Goal: Task Accomplishment & Management: Use online tool/utility

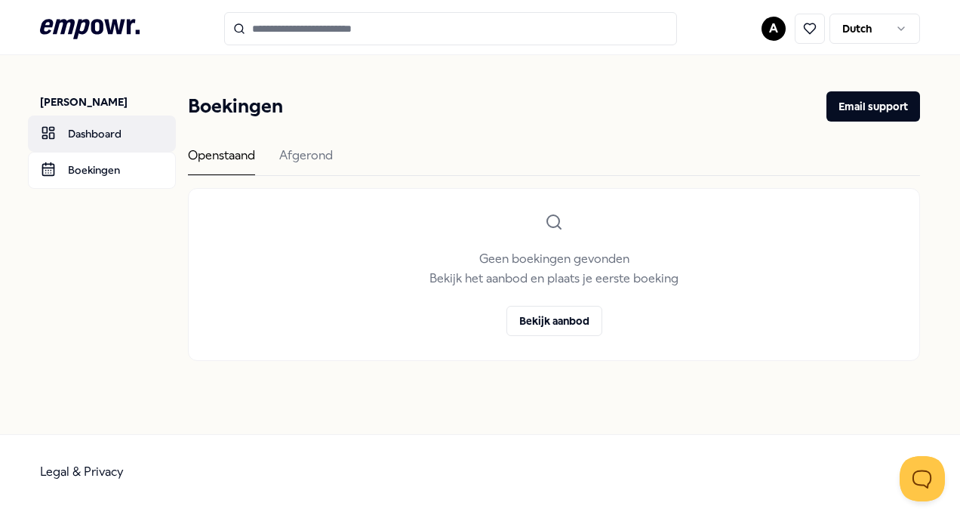
click at [95, 136] on link "Dashboard" at bounding box center [102, 133] width 148 height 36
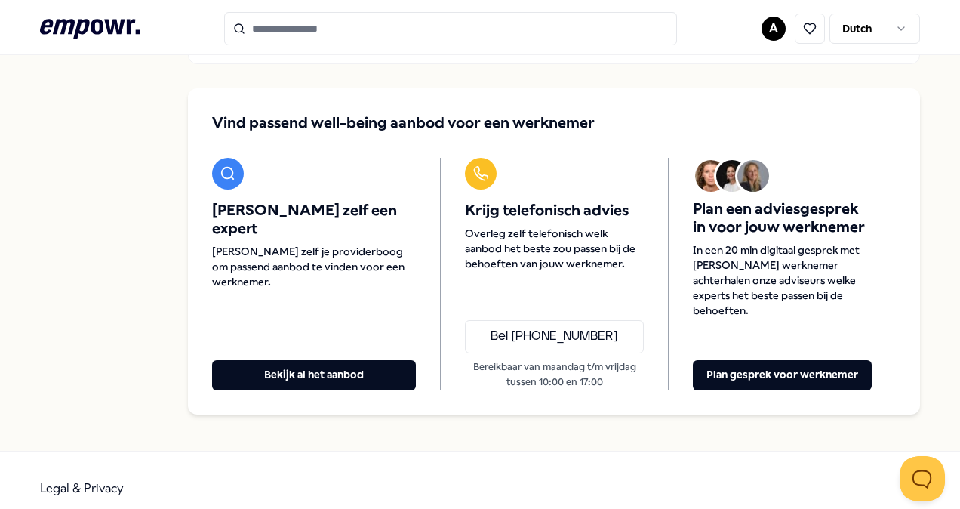
scroll to position [158, 0]
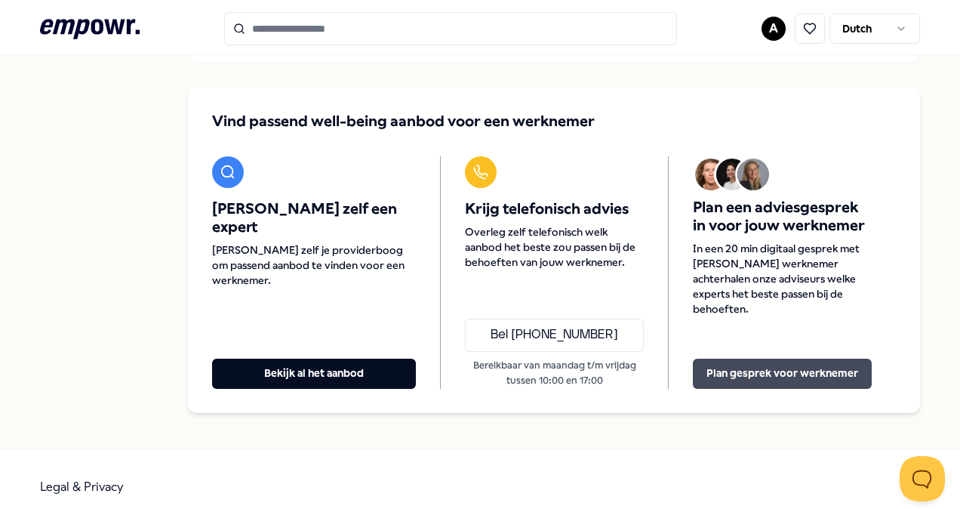
click at [765, 360] on button "Plan gesprek voor werknemer" at bounding box center [782, 374] width 179 height 30
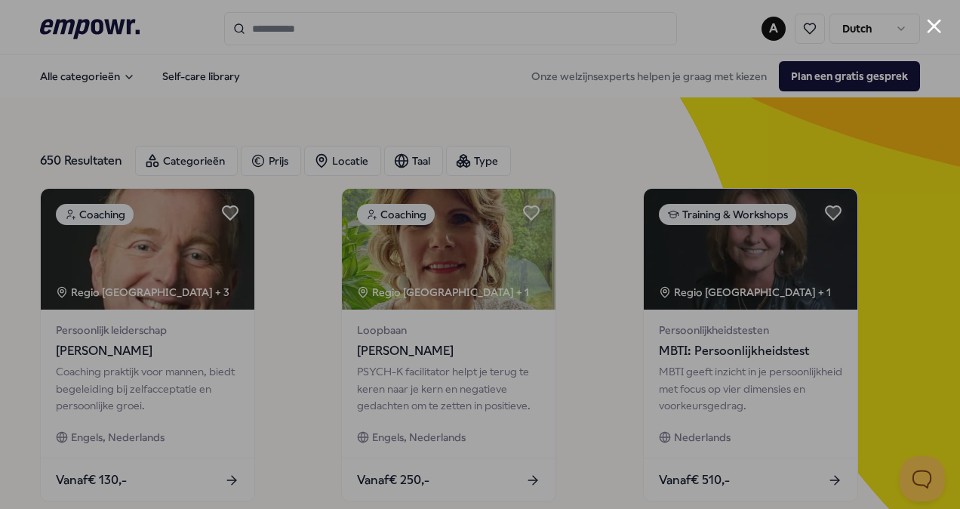
click at [930, 23] on button "Close modal" at bounding box center [934, 26] width 14 height 14
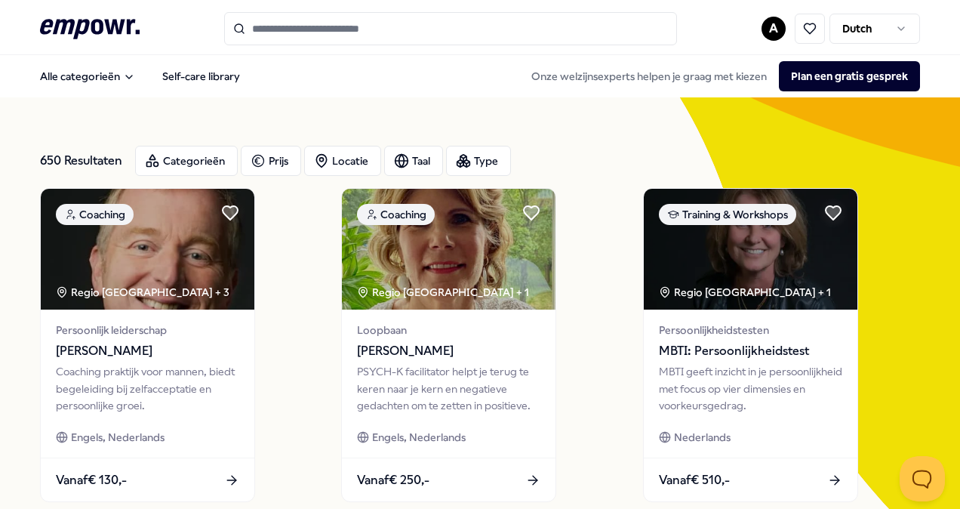
click at [396, 23] on input "Search for products, categories or subcategories" at bounding box center [450, 28] width 453 height 33
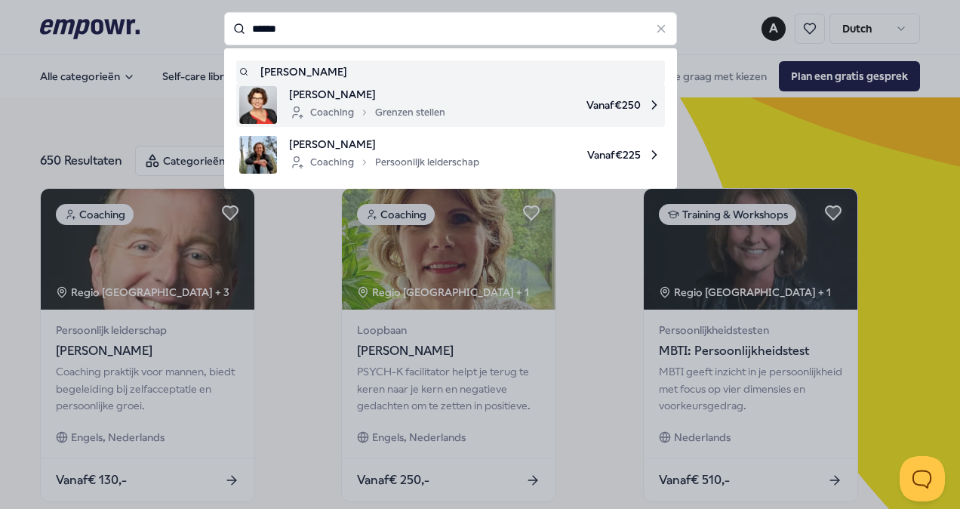
click at [348, 88] on span "Yvonne Truijens" at bounding box center [367, 94] width 156 height 17
type input "******"
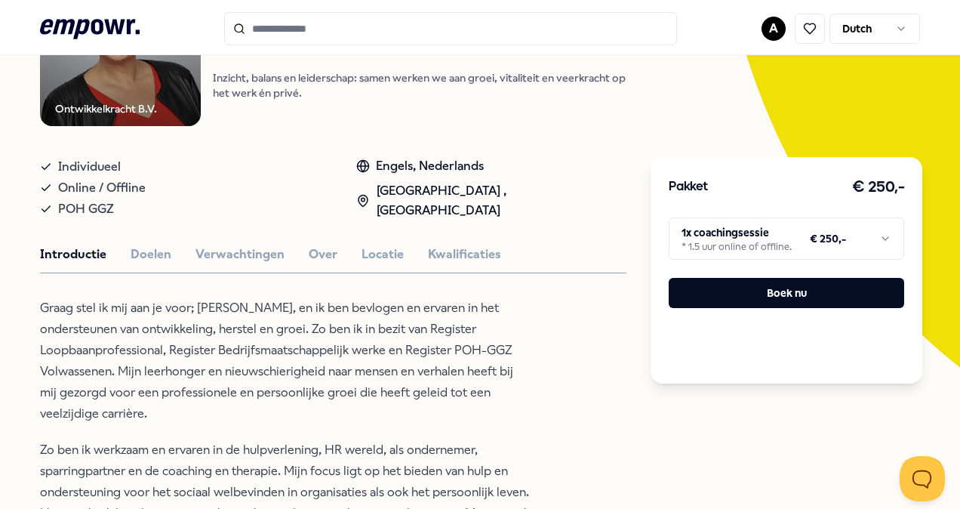
scroll to position [226, 0]
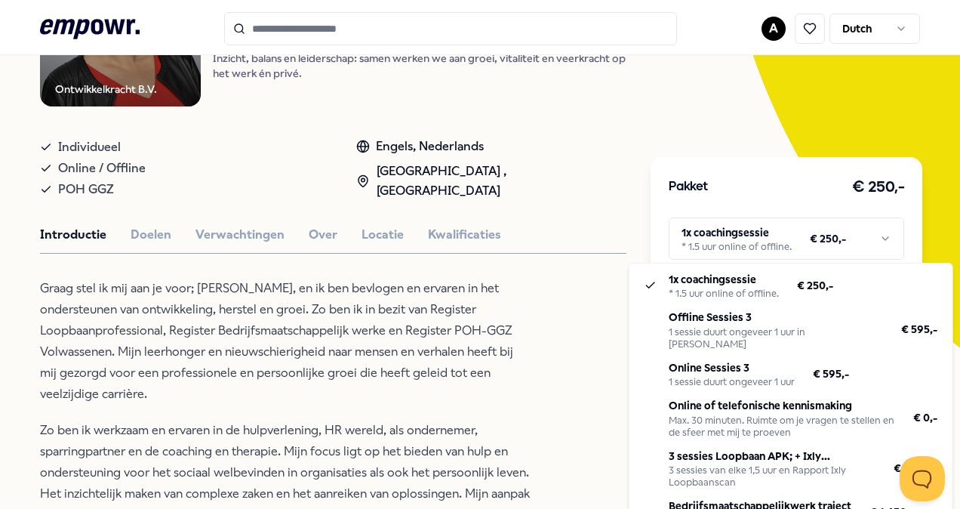
click at [877, 234] on html ".empowr-logo_svg__cls-1{fill:#03032f} A Dutch Alle categorieën Self-care librar…" at bounding box center [480, 254] width 960 height 509
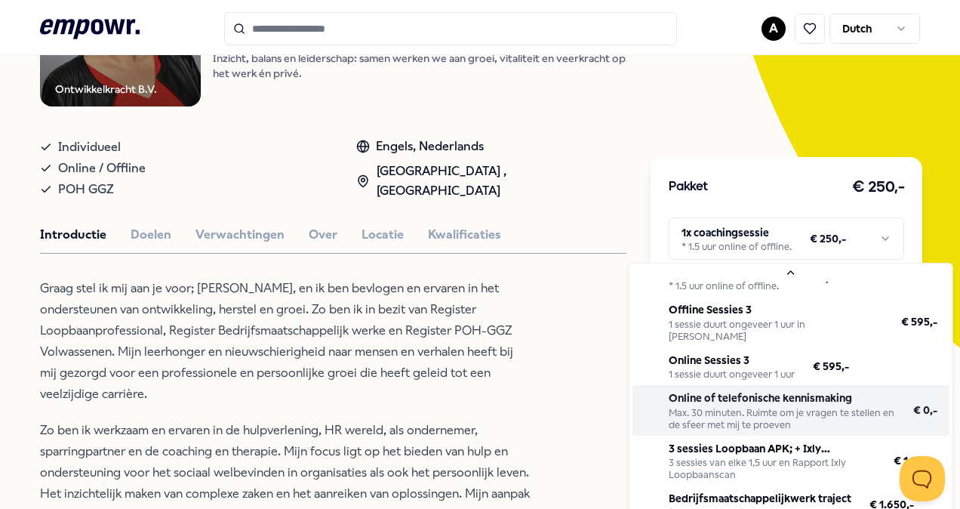
scroll to position [26, 0]
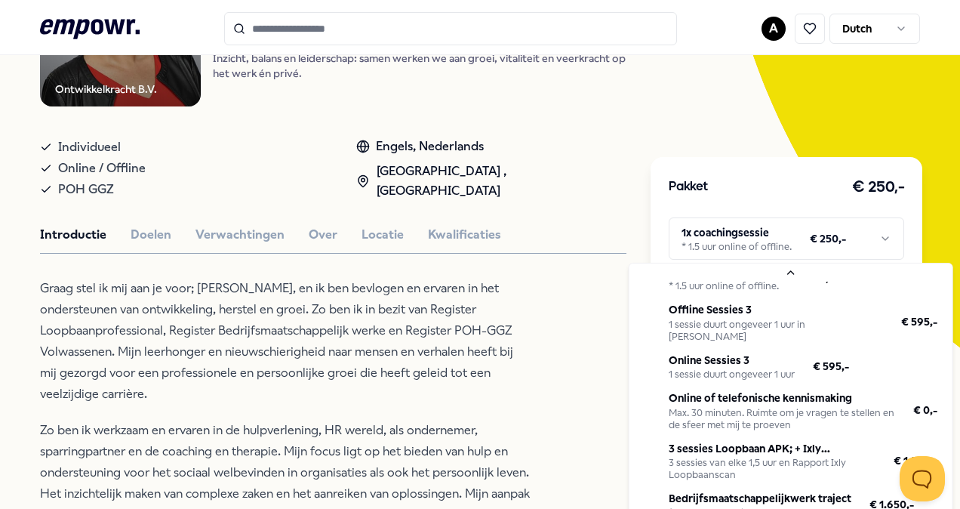
drag, startPoint x: 772, startPoint y: 383, endPoint x: 771, endPoint y: 404, distance: 20.4
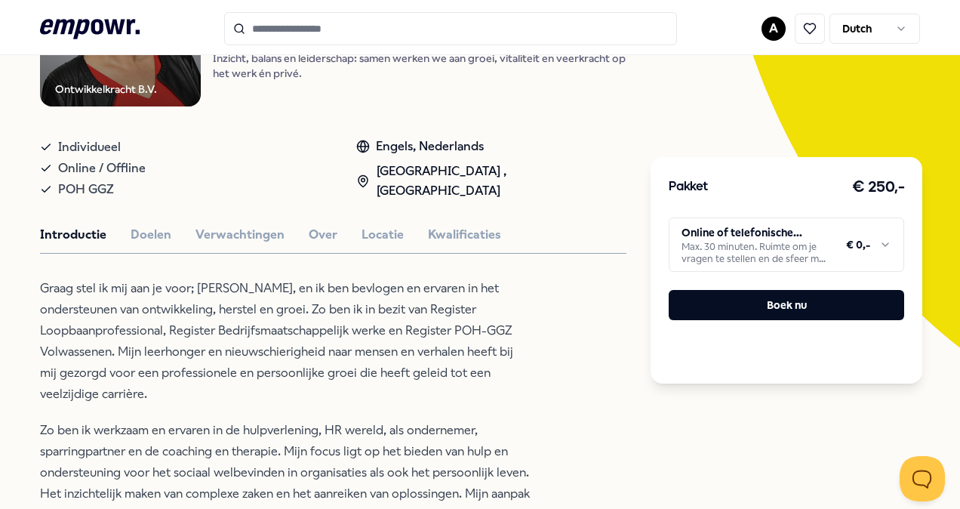
click at [877, 245] on html ".empowr-logo_svg__cls-1{fill:#03032f} A Dutch Alle categorieën Self-care librar…" at bounding box center [480, 254] width 960 height 509
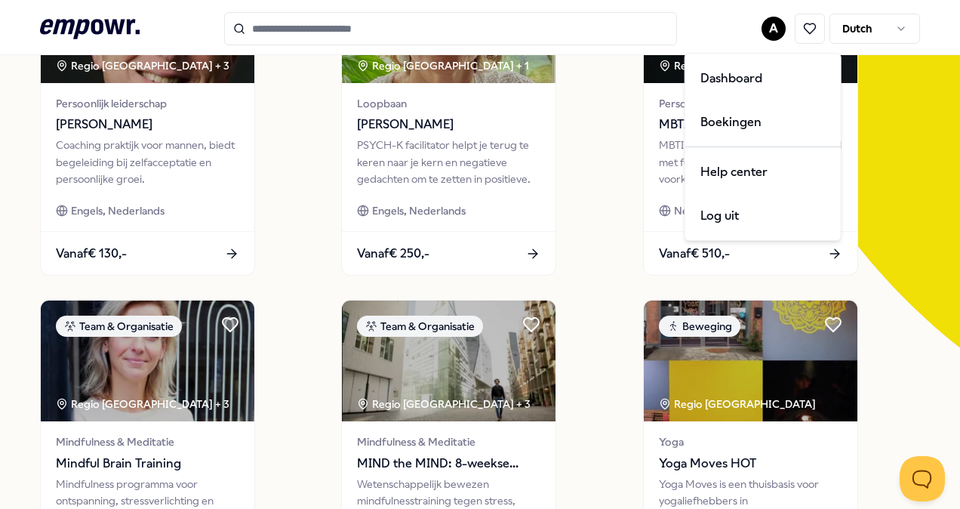
click at [762, 26] on html ".empowr-logo_svg__cls-1{fill:#03032f} A Dutch Alle categorieën Self-care librar…" at bounding box center [480, 254] width 960 height 509
click at [722, 78] on div "Dashboard" at bounding box center [762, 79] width 149 height 44
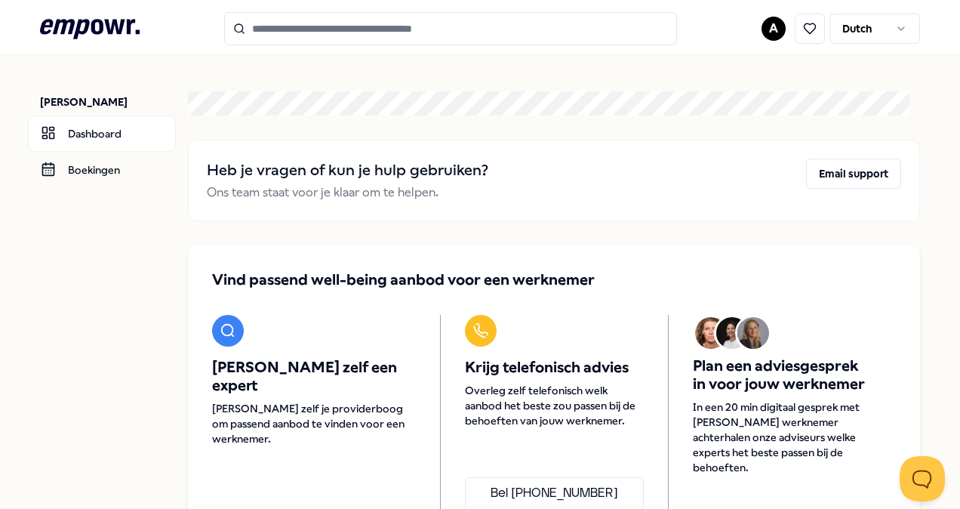
scroll to position [151, 0]
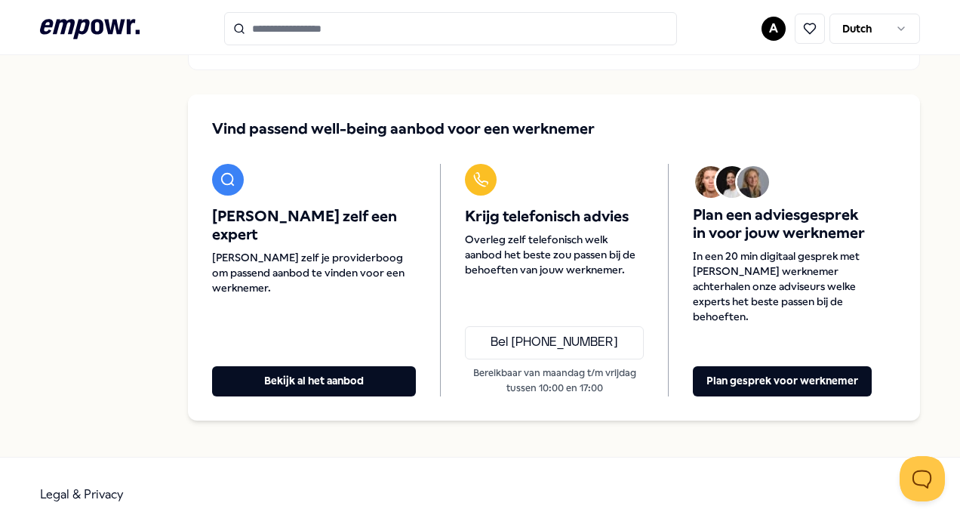
click at [539, 414] on main "Heb je vragen of kun je hulp gebruiken? Ons team staat voor je klaar om te help…" at bounding box center [554, 180] width 732 height 552
